Goal: Task Accomplishment & Management: Manage account settings

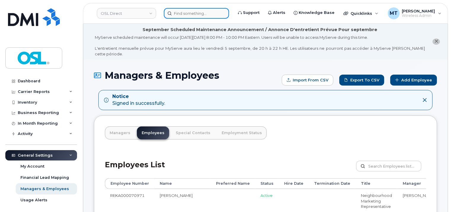
click at [202, 15] on input at bounding box center [196, 13] width 65 height 11
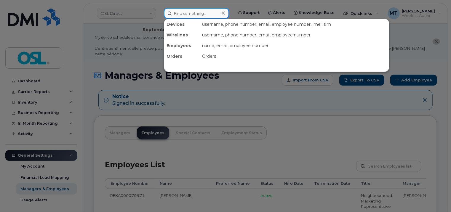
paste input "Raqib.Hossain@osldirect.com"
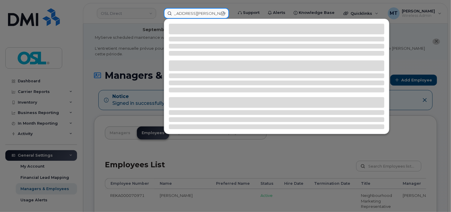
drag, startPoint x: 175, startPoint y: 14, endPoint x: 171, endPoint y: 14, distance: 4.1
click at [170, 14] on input "Raqib.Hossain@osldirect.com" at bounding box center [196, 13] width 65 height 11
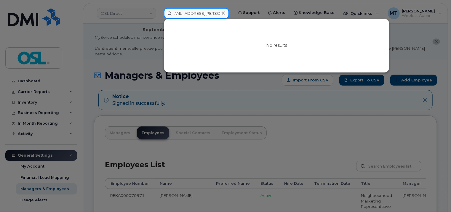
click at [177, 13] on input "Raqib.Hossain@osldirect.com" at bounding box center [196, 13] width 65 height 11
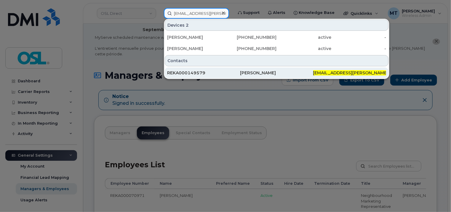
type input "Raqib.Hossain@osldirect.com"
click at [212, 73] on div "REKA000149579" at bounding box center [203, 73] width 73 height 6
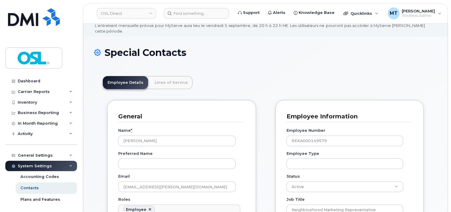
scroll to position [59, 0]
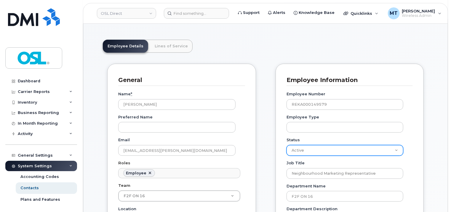
click at [372, 145] on select "Active On-Leave Long Term Short Term Maternity Leave Temp Layoff Inactive" at bounding box center [344, 150] width 117 height 11
select select "on_leave"
click at [286, 145] on select "Active On-Leave Long Term Short Term Maternity Leave Temp Layoff Inactive" at bounding box center [344, 150] width 117 height 11
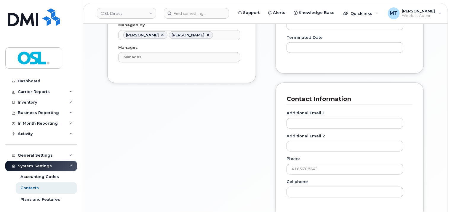
scroll to position [563, 0]
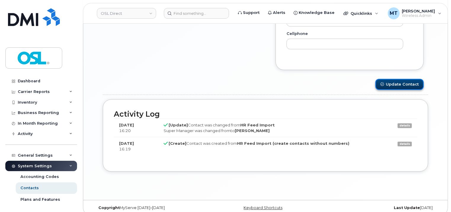
click at [401, 79] on button "Update Contact" at bounding box center [399, 84] width 48 height 11
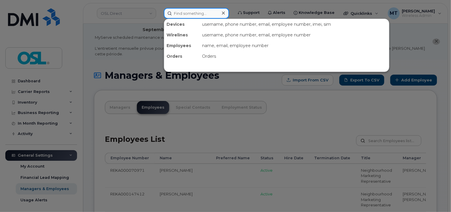
click at [188, 15] on input at bounding box center [196, 13] width 65 height 11
paste input "Vanshal.Manvar@osldirect.com"
type input "Vanshal.Manvar@osldirect.com"
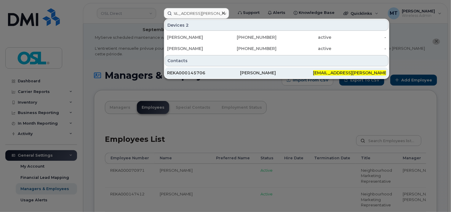
scroll to position [0, 0]
click at [203, 71] on div "REKA000145706" at bounding box center [203, 73] width 73 height 6
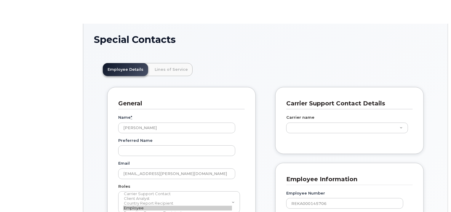
scroll to position [18, 0]
type input "3358061"
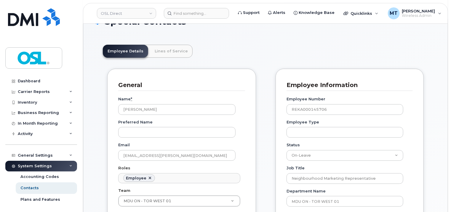
scroll to position [119, 0]
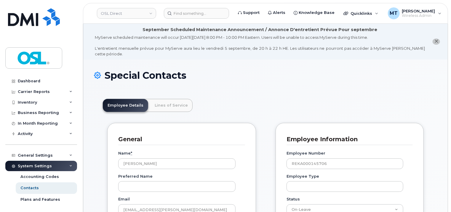
scroll to position [33, 0]
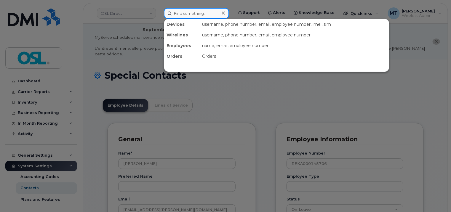
click at [183, 16] on input at bounding box center [196, 13] width 65 height 11
paste input "MDU QC - GMA 02"
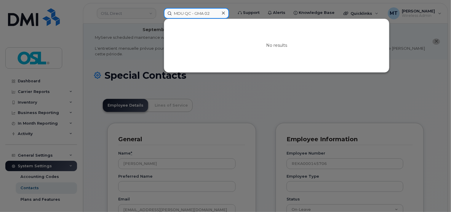
paste input "[EMAIL_ADDRESS][DOMAIN_NAME]"
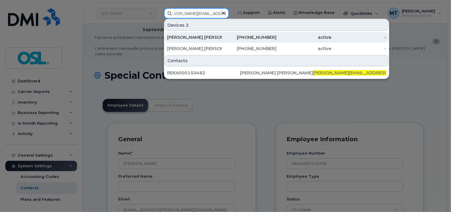
type input "[PERSON_NAME][EMAIL_ADDRESS][DOMAIN_NAME]"
click at [223, 36] on div "[PHONE_NUMBER]" at bounding box center [249, 37] width 55 height 6
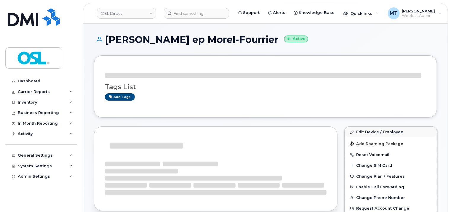
click at [395, 101] on div "Add tags" at bounding box center [263, 96] width 316 height 7
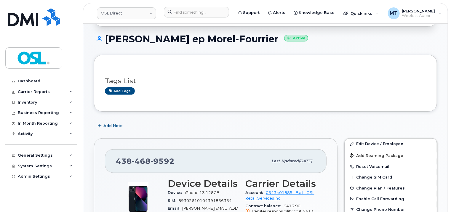
scroll to position [119, 0]
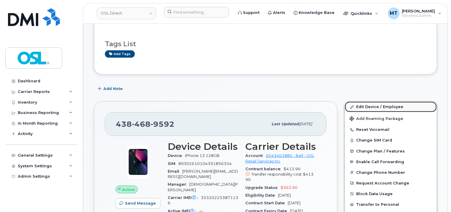
click at [381, 108] on link "Edit Device / Employee" at bounding box center [391, 107] width 92 height 11
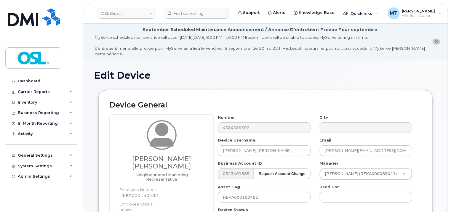
scroll to position [148, 0]
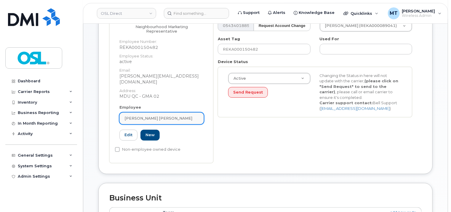
click at [165, 116] on span "[PERSON_NAME] [PERSON_NAME]" at bounding box center [158, 119] width 68 height 6
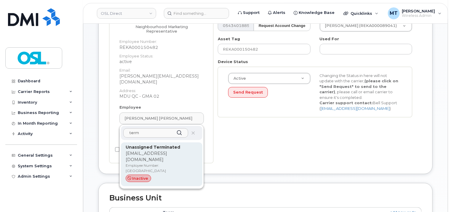
type input "term"
click at [171, 145] on strong "Unassigned Terminated" at bounding box center [153, 147] width 55 height 5
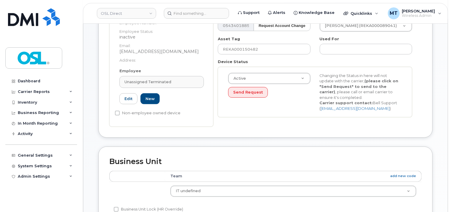
type input "UT"
type input "Unassigned Terminated"
type input "[EMAIL_ADDRESS][DOMAIN_NAME]"
type input "4117510"
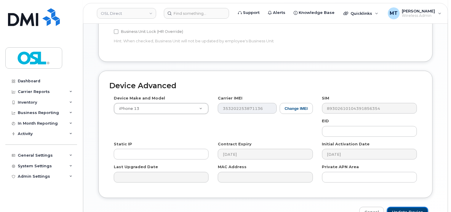
click at [424, 207] on input "Update Device" at bounding box center [407, 212] width 41 height 11
type input "Saving..."
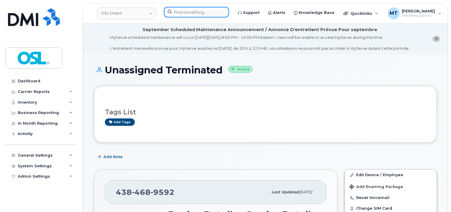
click at [191, 14] on input at bounding box center [196, 12] width 65 height 11
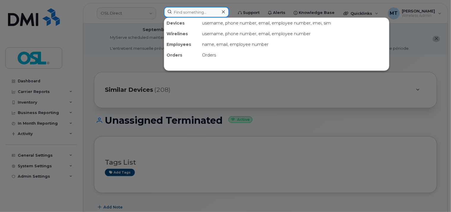
paste input "Marianne.Ganga@osldirect.com"
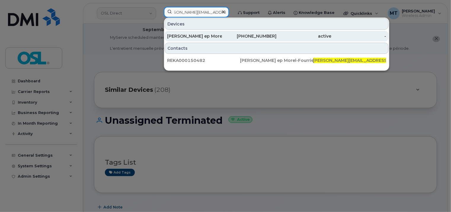
type input "[PERSON_NAME][EMAIL_ADDRESS][DOMAIN_NAME]"
click at [209, 34] on div "[PERSON_NAME] [PERSON_NAME]" at bounding box center [194, 36] width 55 height 6
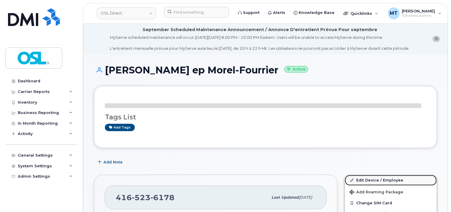
click at [394, 179] on link "Edit Device / Employee" at bounding box center [391, 180] width 92 height 11
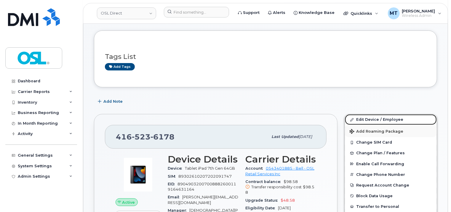
scroll to position [59, 0]
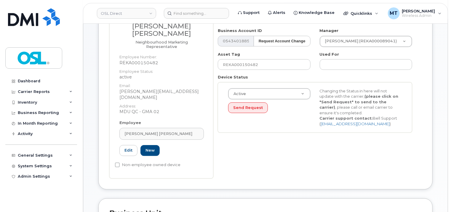
scroll to position [148, 0]
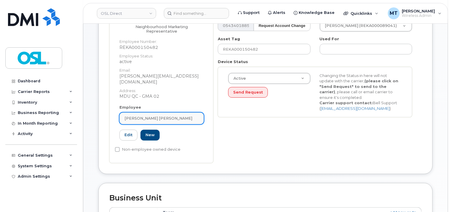
click at [171, 116] on span "[PERSON_NAME] ep Morel-Fourrier" at bounding box center [158, 119] width 68 height 6
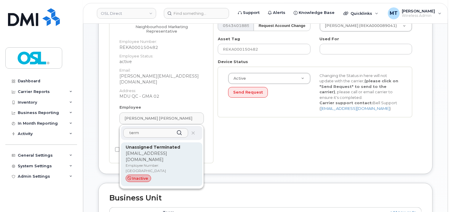
type input "term"
click at [167, 145] on strong "Unassigned Terminated" at bounding box center [153, 147] width 55 height 5
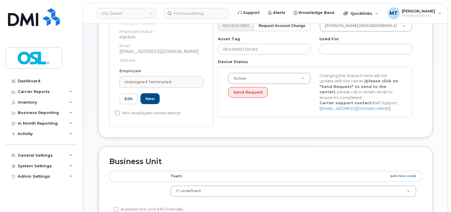
type input "UT"
type input "Unassigned Terminated"
type input "support_2@osldirect.com"
type input "4117510"
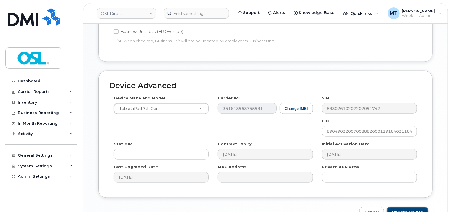
click at [419, 207] on input "Update Device" at bounding box center [407, 212] width 41 height 11
type input "Saving..."
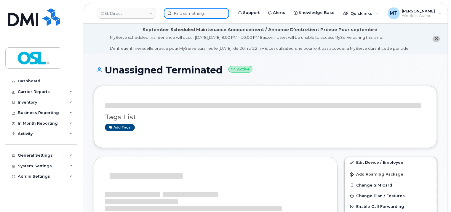
drag, startPoint x: 0, startPoint y: 0, endPoint x: 185, endPoint y: 17, distance: 185.6
click at [185, 17] on input at bounding box center [196, 13] width 65 height 11
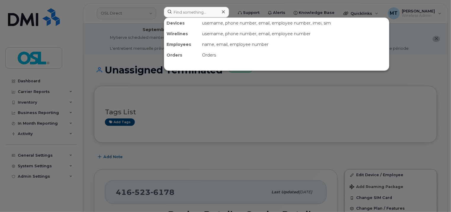
click at [426, 86] on div at bounding box center [225, 106] width 451 height 212
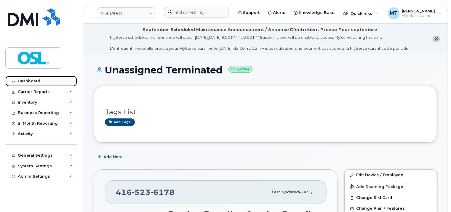
click at [52, 82] on link "Dashboard" at bounding box center [41, 81] width 72 height 11
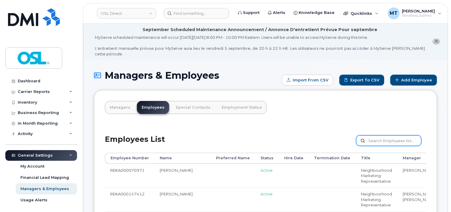
click at [388, 135] on input "text" at bounding box center [388, 140] width 65 height 11
paste input "Marianne.Ganga@osldirect.com"
type input "Marianne.Ganga@osldirect.com"
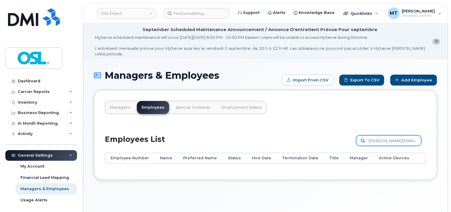
click at [401, 135] on input "[PERSON_NAME][EMAIL_ADDRESS][DOMAIN_NAME]" at bounding box center [388, 140] width 65 height 11
paste input "REKA000150482"
type input "REKA000150482"
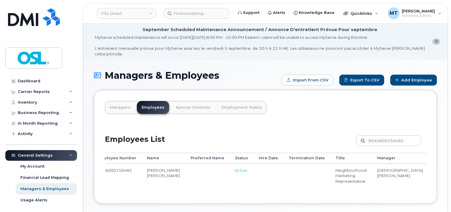
scroll to position [0, 72]
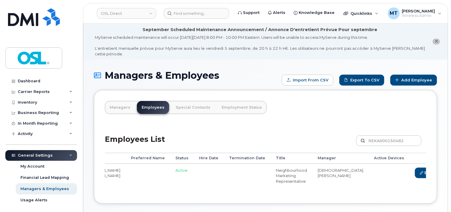
click at [440, 168] on link "Delete" at bounding box center [454, 173] width 28 height 11
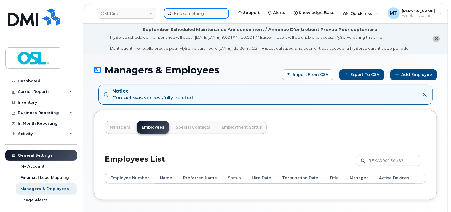
click at [192, 15] on input at bounding box center [196, 13] width 65 height 11
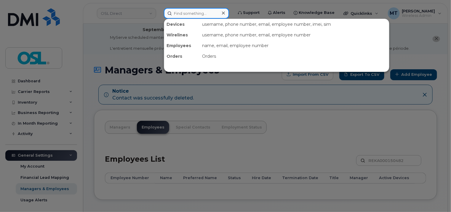
paste input "[EMAIL_ADDRESS][DOMAIN_NAME]"
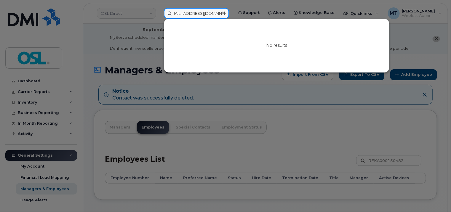
click at [175, 12] on input "[EMAIL_ADDRESS][DOMAIN_NAME]" at bounding box center [196, 13] width 65 height 11
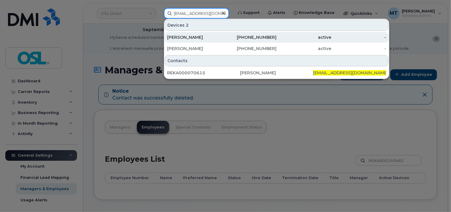
type input "[EMAIL_ADDRESS][DOMAIN_NAME]"
click at [211, 37] on div "[PERSON_NAME]" at bounding box center [194, 37] width 55 height 6
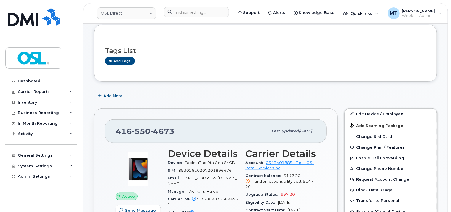
scroll to position [119, 0]
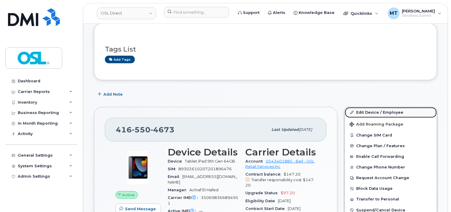
click at [380, 108] on link "Edit Device / Employee" at bounding box center [391, 112] width 92 height 11
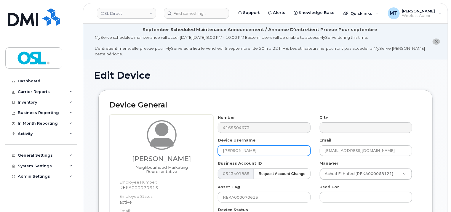
scroll to position [178, 0]
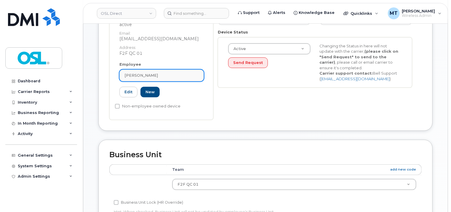
click at [169, 73] on div "[PERSON_NAME]" at bounding box center [161, 76] width 74 height 6
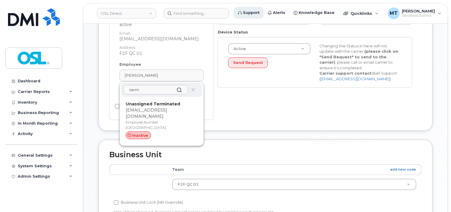
type input "term"
click at [165, 107] on p "support_2@osldirect.com" at bounding box center [162, 113] width 72 height 12
type input "UT"
type input "Unassigned Terminated"
type input "[EMAIL_ADDRESS][DOMAIN_NAME]"
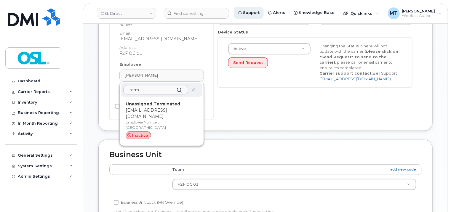
type input "4117510"
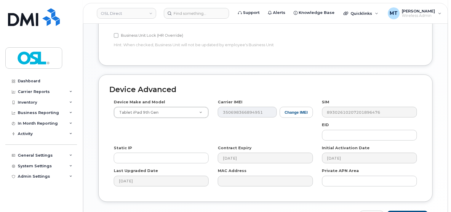
scroll to position [355, 0]
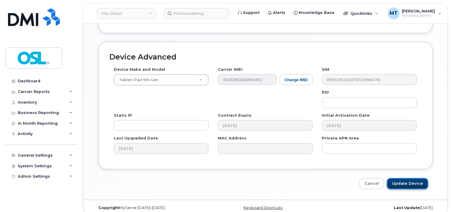
click at [418, 178] on input "Update Device" at bounding box center [407, 183] width 41 height 11
type input "Saving..."
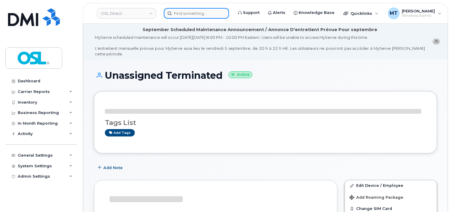
click at [199, 14] on input at bounding box center [196, 13] width 65 height 11
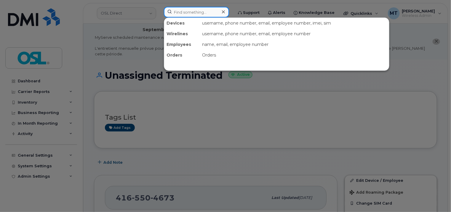
paste input "[EMAIL_ADDRESS][DOMAIN_NAME]"
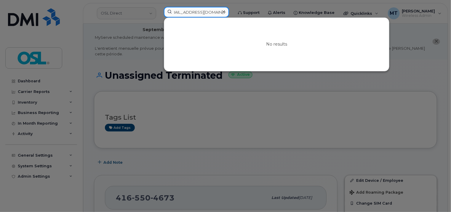
click at [175, 12] on input "[EMAIL_ADDRESS][DOMAIN_NAME]" at bounding box center [196, 12] width 65 height 11
type input "zaid.deliba@osldirect.com"
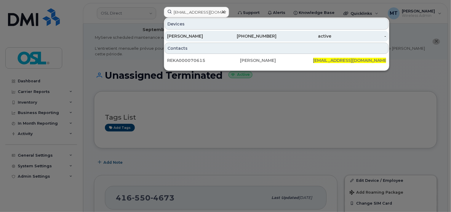
click at [210, 36] on div "[PERSON_NAME]" at bounding box center [194, 36] width 55 height 6
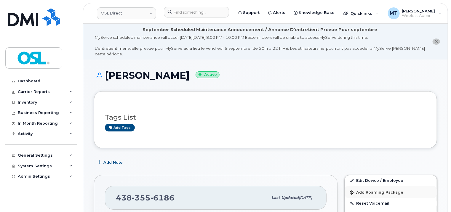
scroll to position [89, 0]
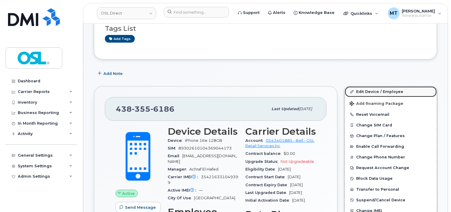
click at [385, 87] on link "Edit Device / Employee" at bounding box center [391, 92] width 92 height 11
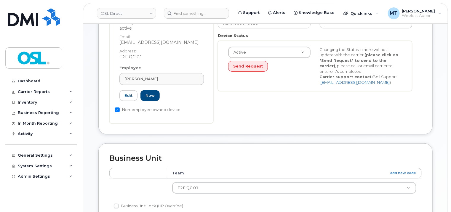
scroll to position [178, 0]
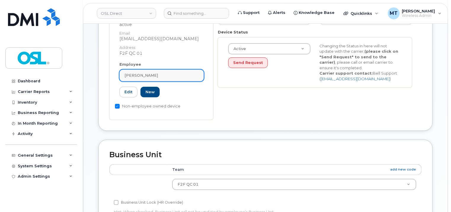
click at [156, 73] on div "[PERSON_NAME]" at bounding box center [161, 76] width 74 height 6
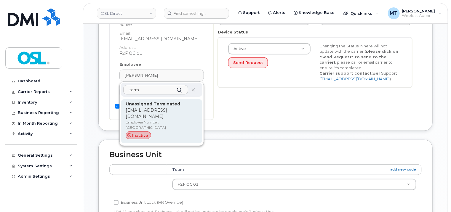
type input "term"
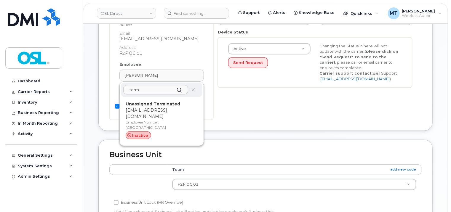
drag, startPoint x: 161, startPoint y: 101, endPoint x: 254, endPoint y: 19, distance: 123.8
click at [162, 107] on p "support_2@osldirect.com" at bounding box center [162, 113] width 72 height 12
type input "UT"
type input "Unassigned Terminated"
type input "support_2@osldirect.com"
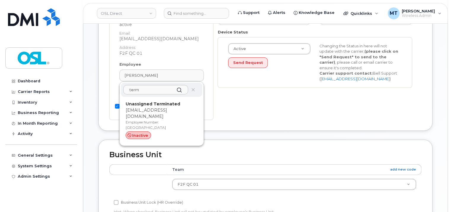
type input "4117510"
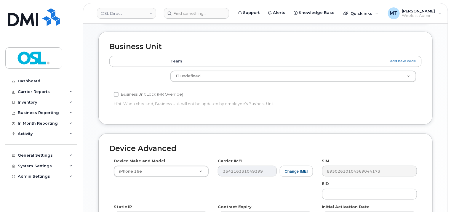
scroll to position [348, 0]
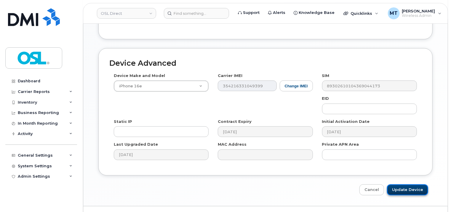
click at [412, 185] on input "Update Device" at bounding box center [407, 190] width 41 height 11
type input "Saving..."
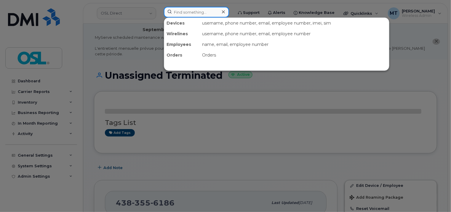
click at [206, 15] on input at bounding box center [196, 12] width 65 height 11
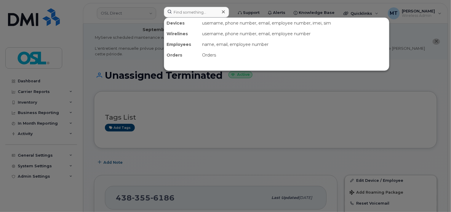
click at [366, 88] on div at bounding box center [225, 106] width 451 height 212
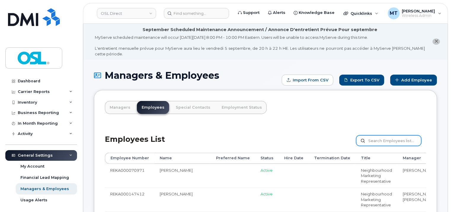
click at [399, 135] on input "text" at bounding box center [388, 140] width 65 height 11
paste input "REKA000070615"
type input "REKA000070615"
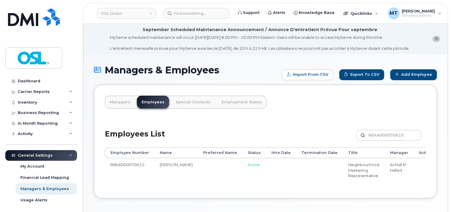
scroll to position [0, 62]
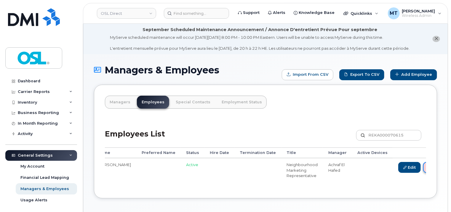
click at [423, 169] on link "Delete" at bounding box center [437, 167] width 28 height 11
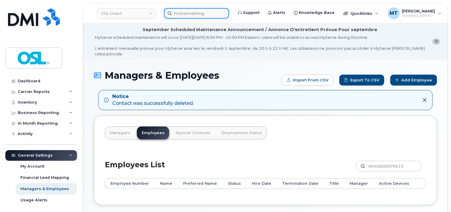
click at [197, 13] on input at bounding box center [196, 13] width 65 height 11
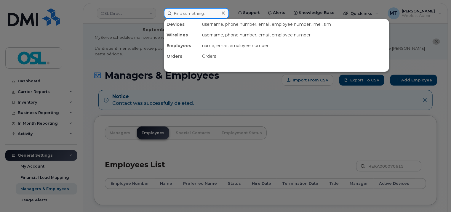
paste input "Khaled.Deliba@osldirect.com"
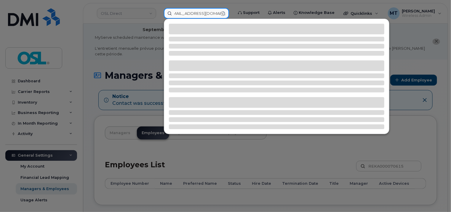
type input "Khaled.Deliba@osldirect.com"
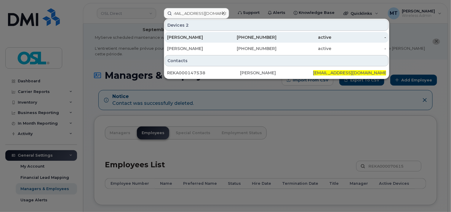
scroll to position [0, 0]
click at [198, 36] on div "Khaled Deliba" at bounding box center [194, 37] width 55 height 6
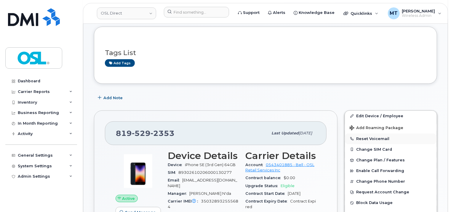
scroll to position [119, 0]
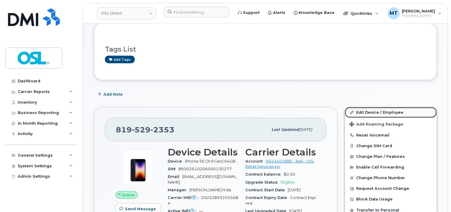
click at [376, 107] on link "Edit Device / Employee" at bounding box center [391, 112] width 92 height 11
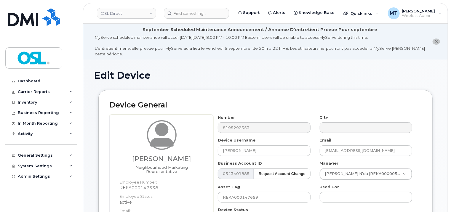
scroll to position [148, 0]
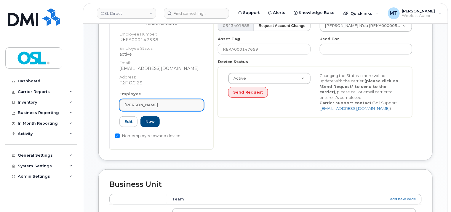
click at [168, 102] on div "[PERSON_NAME]" at bounding box center [161, 105] width 74 height 6
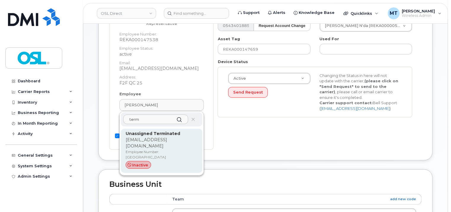
type input "term"
click at [165, 131] on div "Unassigned Terminated support_2@osldirect.com Employee Number: UT inactive" at bounding box center [162, 151] width 72 height 41
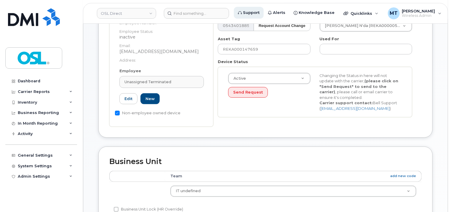
type input "UT"
type input "Unassigned Terminated"
type input "[EMAIL_ADDRESS][DOMAIN_NAME]"
type input "4117510"
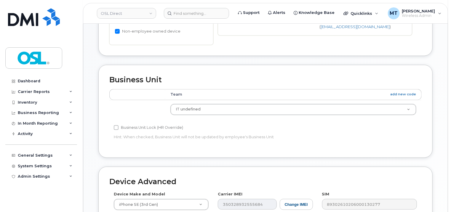
scroll to position [326, 0]
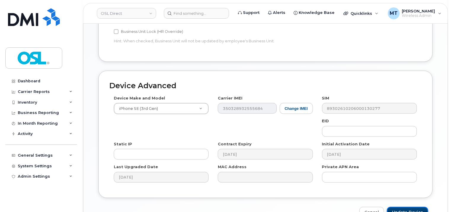
click at [421, 207] on input "Update Device" at bounding box center [407, 212] width 41 height 11
type input "Saving..."
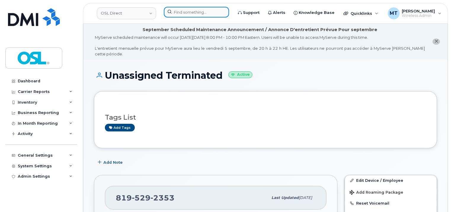
click at [200, 17] on div at bounding box center [196, 12] width 65 height 11
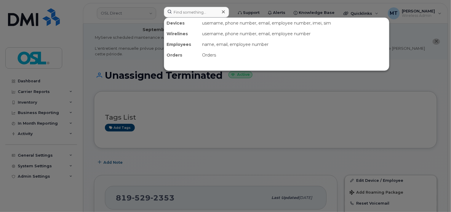
click at [200, 17] on div "Devices username, phone number, email, employee number, imei, sim Wirelines use…" at bounding box center [276, 43] width 225 height 53
click at [199, 12] on input at bounding box center [196, 12] width 65 height 11
paste input "[EMAIL_ADDRESS][DOMAIN_NAME]"
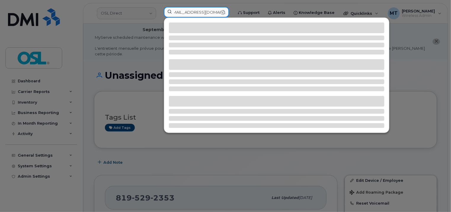
type input "[EMAIL_ADDRESS][DOMAIN_NAME]"
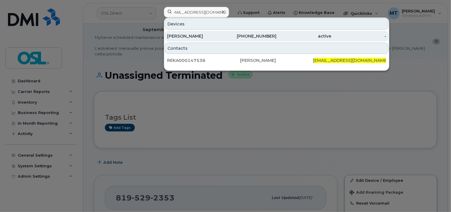
click at [206, 34] on div "[PERSON_NAME]" at bounding box center [194, 36] width 55 height 6
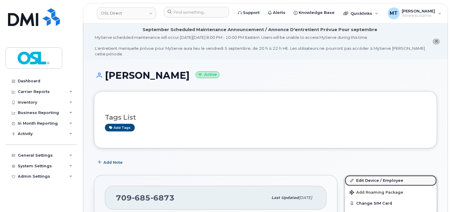
click at [370, 177] on link "Edit Device / Employee" at bounding box center [391, 180] width 92 height 11
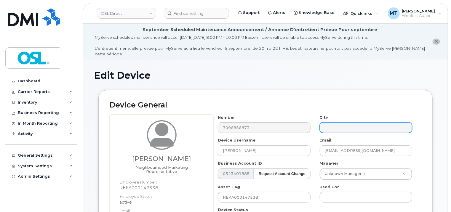
scroll to position [148, 0]
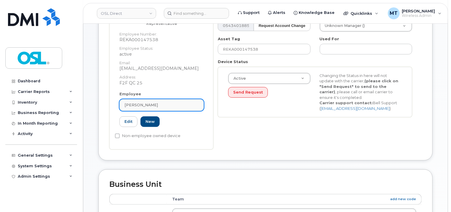
click at [164, 102] on div "Khaled Deliba" at bounding box center [161, 105] width 74 height 6
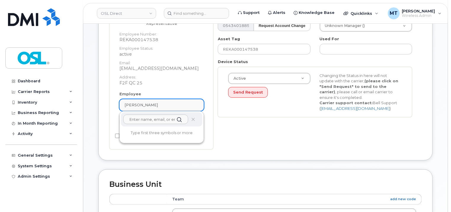
paste input "F2F QC 25"
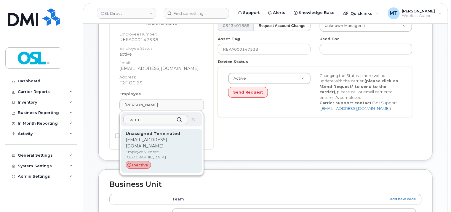
type input "term"
click at [157, 137] on p "support_2@osldirect.com" at bounding box center [162, 143] width 72 height 12
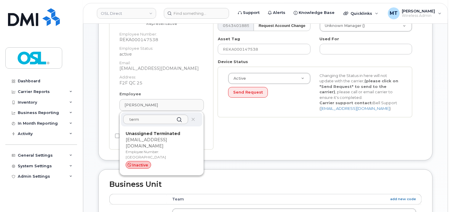
type input "UT"
type input "Unassigned Terminated"
type input "support_2@osldirect.com"
type input "4117510"
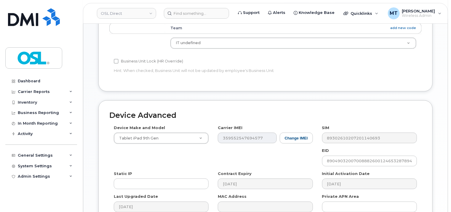
scroll to position [355, 0]
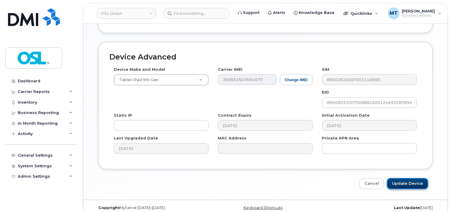
click at [416, 182] on input "Update Device" at bounding box center [407, 183] width 41 height 11
type input "Saving..."
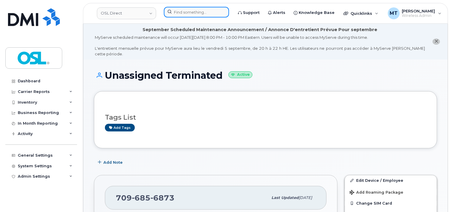
click at [186, 9] on input at bounding box center [196, 12] width 65 height 11
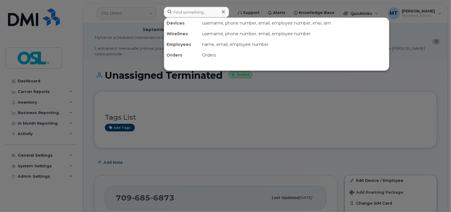
click at [368, 108] on div at bounding box center [225, 106] width 451 height 212
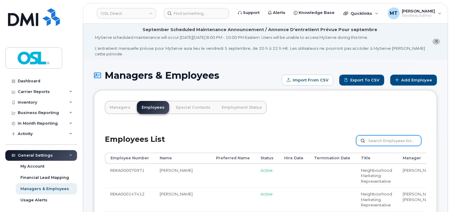
click at [392, 135] on input "text" at bounding box center [388, 140] width 65 height 11
paste input "[EMAIL_ADDRESS][DOMAIN_NAME]"
type input "[EMAIL_ADDRESS][DOMAIN_NAME]"
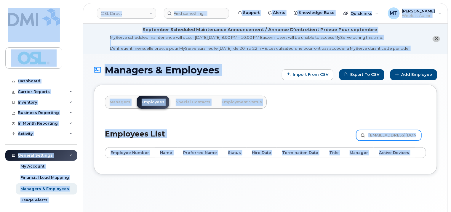
click at [397, 137] on input "[EMAIL_ADDRESS][DOMAIN_NAME]" at bounding box center [388, 135] width 65 height 11
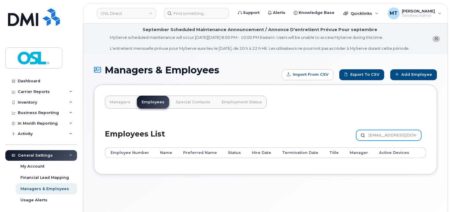
paste input "REKA000147538"
type input "REKA000147538"
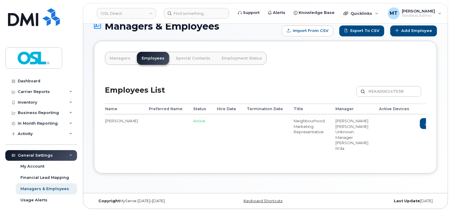
scroll to position [0, 55]
click at [444, 118] on link "Delete" at bounding box center [458, 123] width 28 height 11
